Goal: Navigation & Orientation: Understand site structure

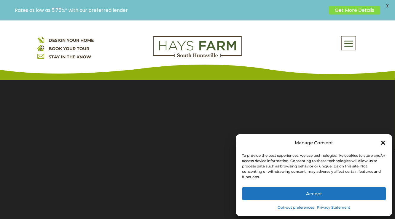
click at [386, 142] on icon "Close dialog" at bounding box center [383, 143] width 6 height 6
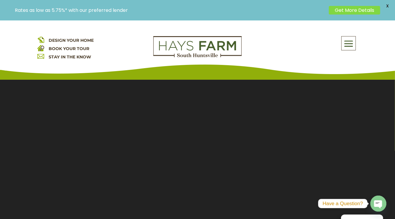
click at [79, 48] on link "BOOK YOUR TOUR" at bounding box center [69, 48] width 41 height 5
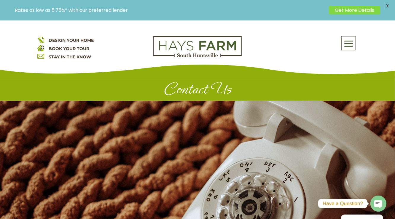
click at [348, 43] on span at bounding box center [349, 44] width 14 height 14
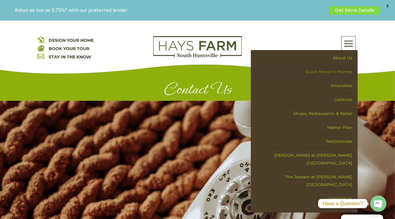
click at [345, 72] on link "Quick Move-in Homes" at bounding box center [306, 72] width 103 height 14
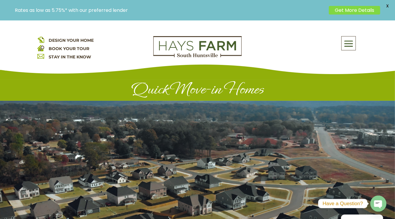
click at [347, 42] on span at bounding box center [349, 44] width 14 height 14
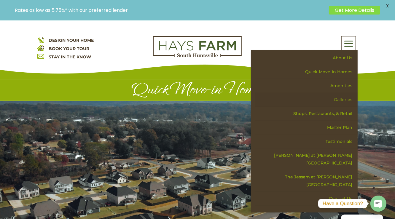
click at [341, 99] on link "Galleries" at bounding box center [306, 100] width 103 height 14
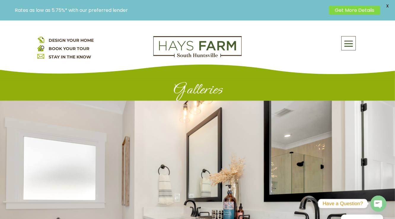
click at [350, 45] on span at bounding box center [349, 44] width 14 height 14
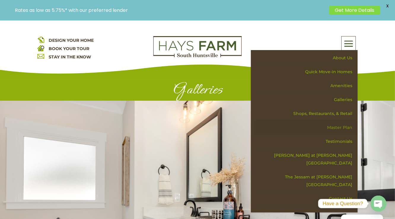
click at [339, 126] on link "Master Plan" at bounding box center [306, 128] width 103 height 14
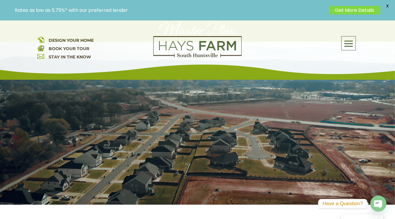
scroll to position [42, 0]
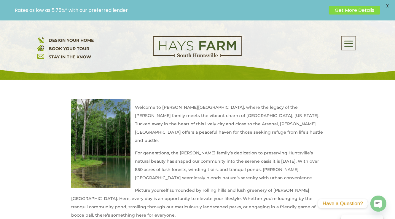
scroll to position [187, 0]
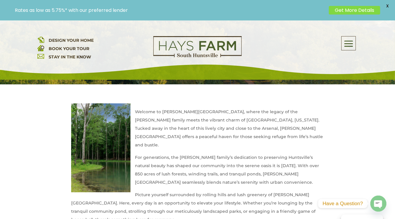
click at [347, 43] on span at bounding box center [349, 44] width 14 height 14
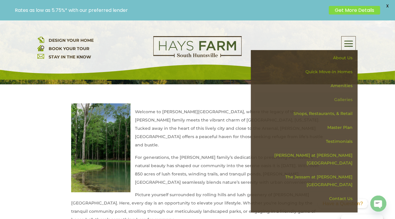
click at [342, 99] on link "Galleries" at bounding box center [306, 100] width 103 height 14
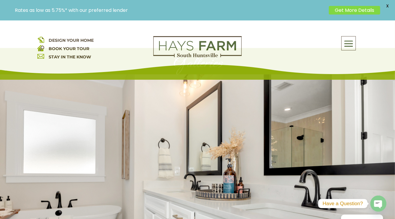
scroll to position [27, 0]
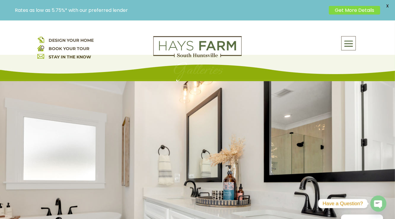
click at [347, 42] on span at bounding box center [349, 44] width 14 height 14
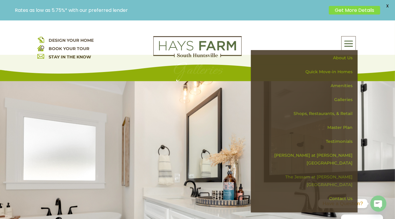
click at [338, 170] on link "The Jessam at [PERSON_NAME][GEOGRAPHIC_DATA]" at bounding box center [306, 181] width 103 height 22
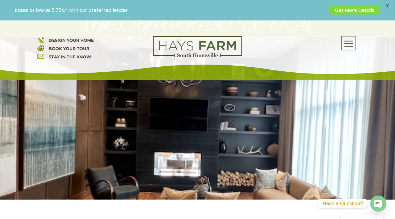
scroll to position [81, 0]
